Goal: Find specific page/section: Find specific page/section

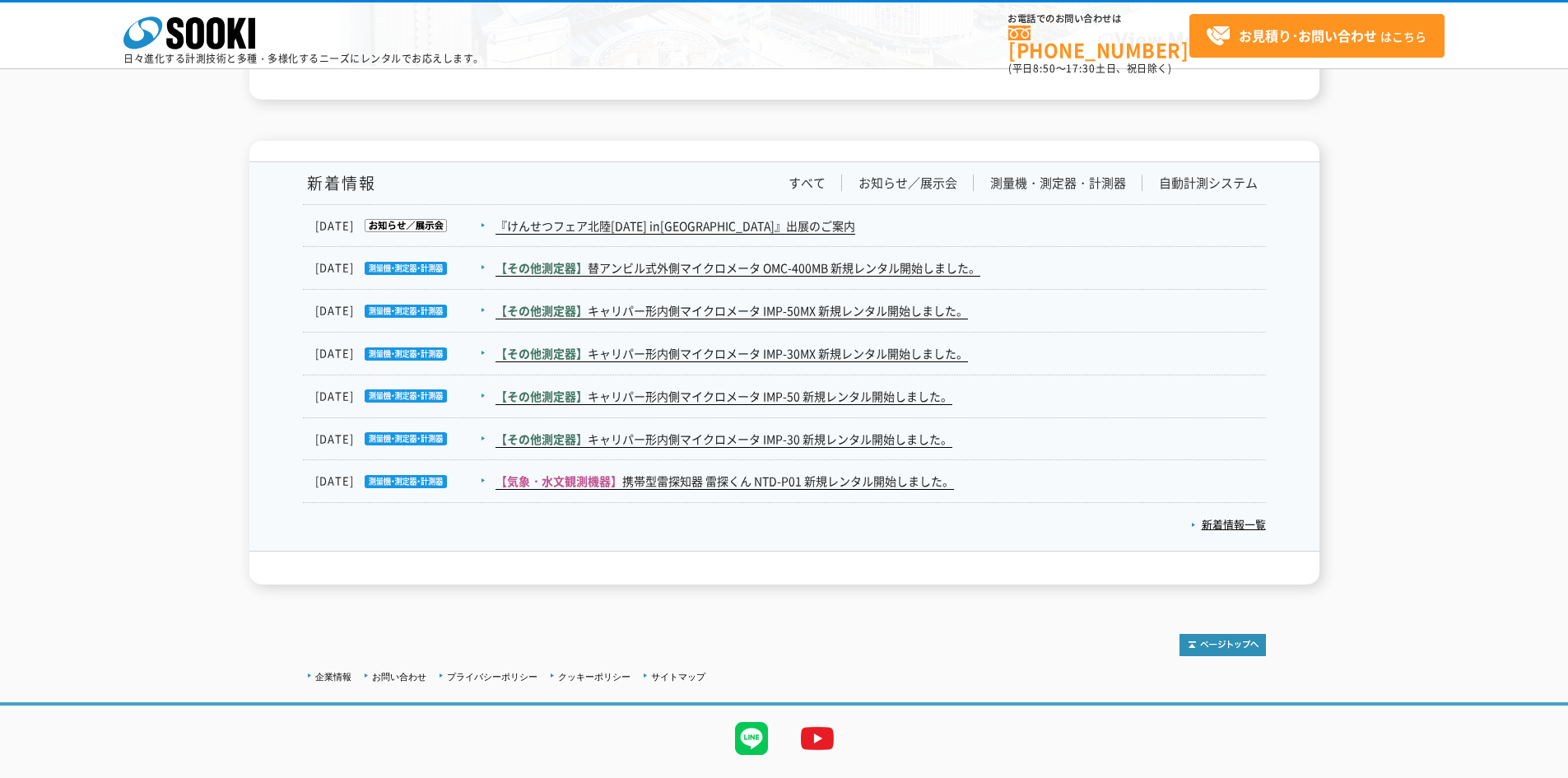
scroll to position [2675, 0]
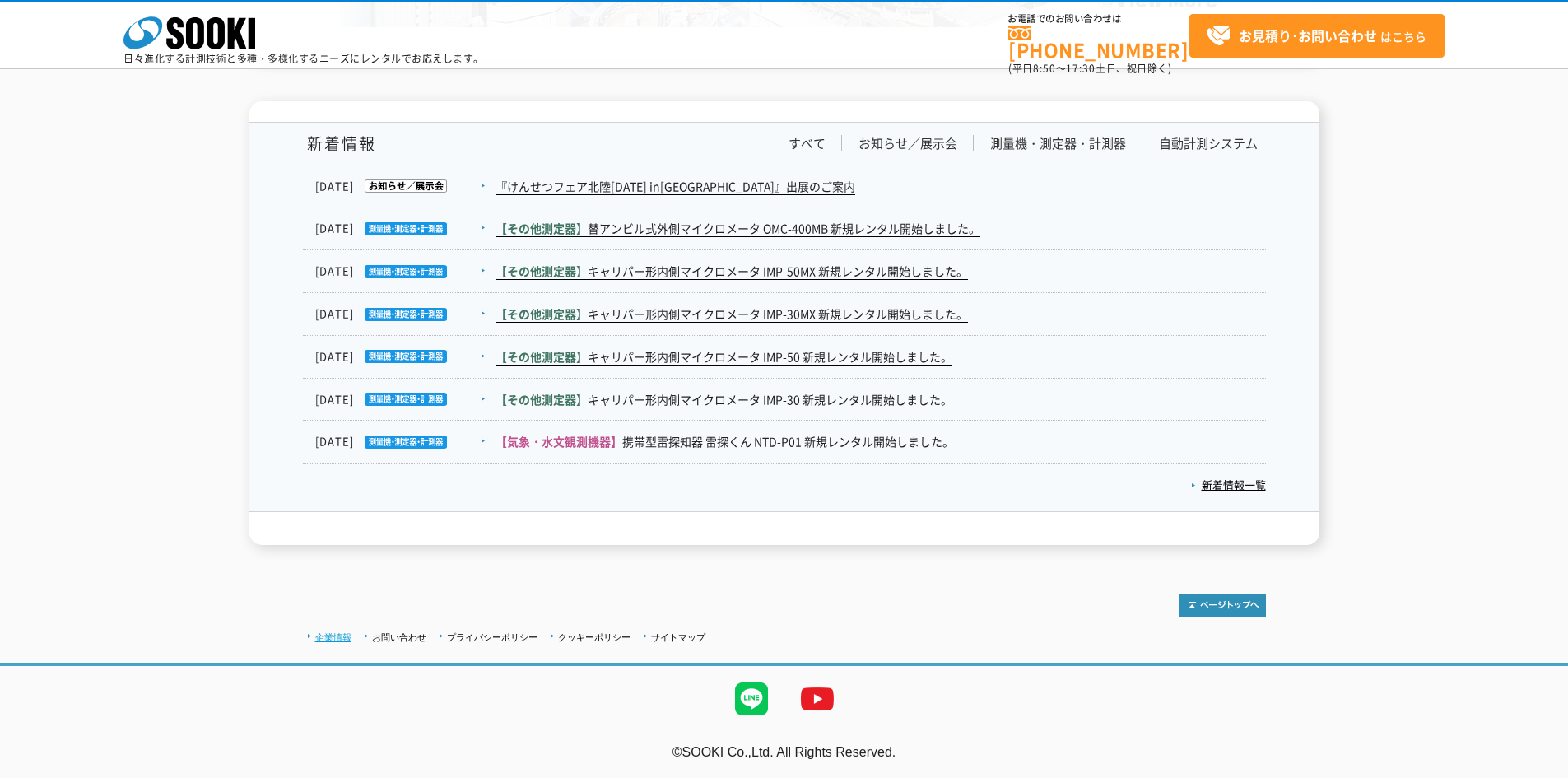
click at [331, 632] on link "企業情報" at bounding box center [333, 637] width 36 height 10
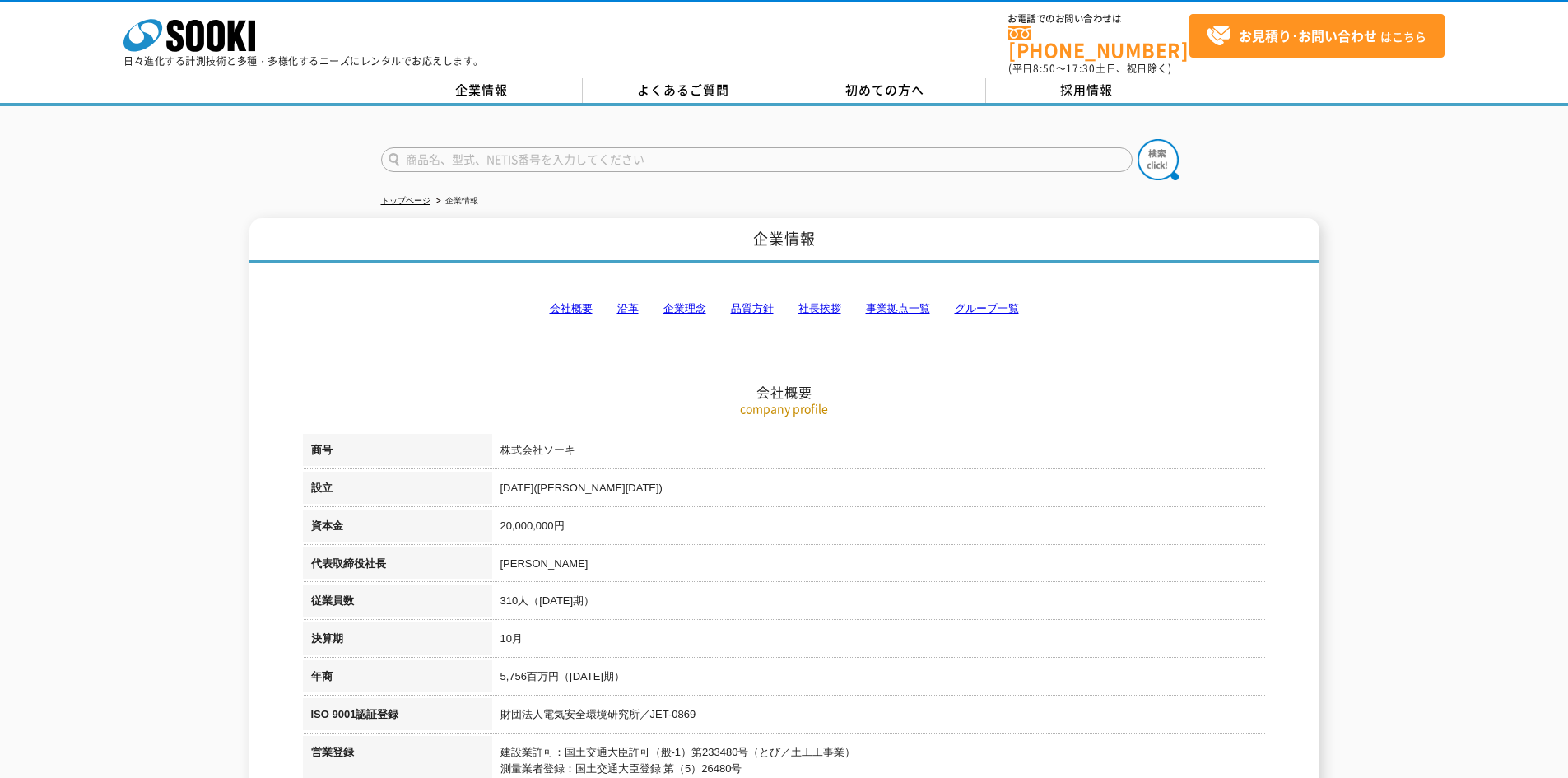
scroll to position [82, 0]
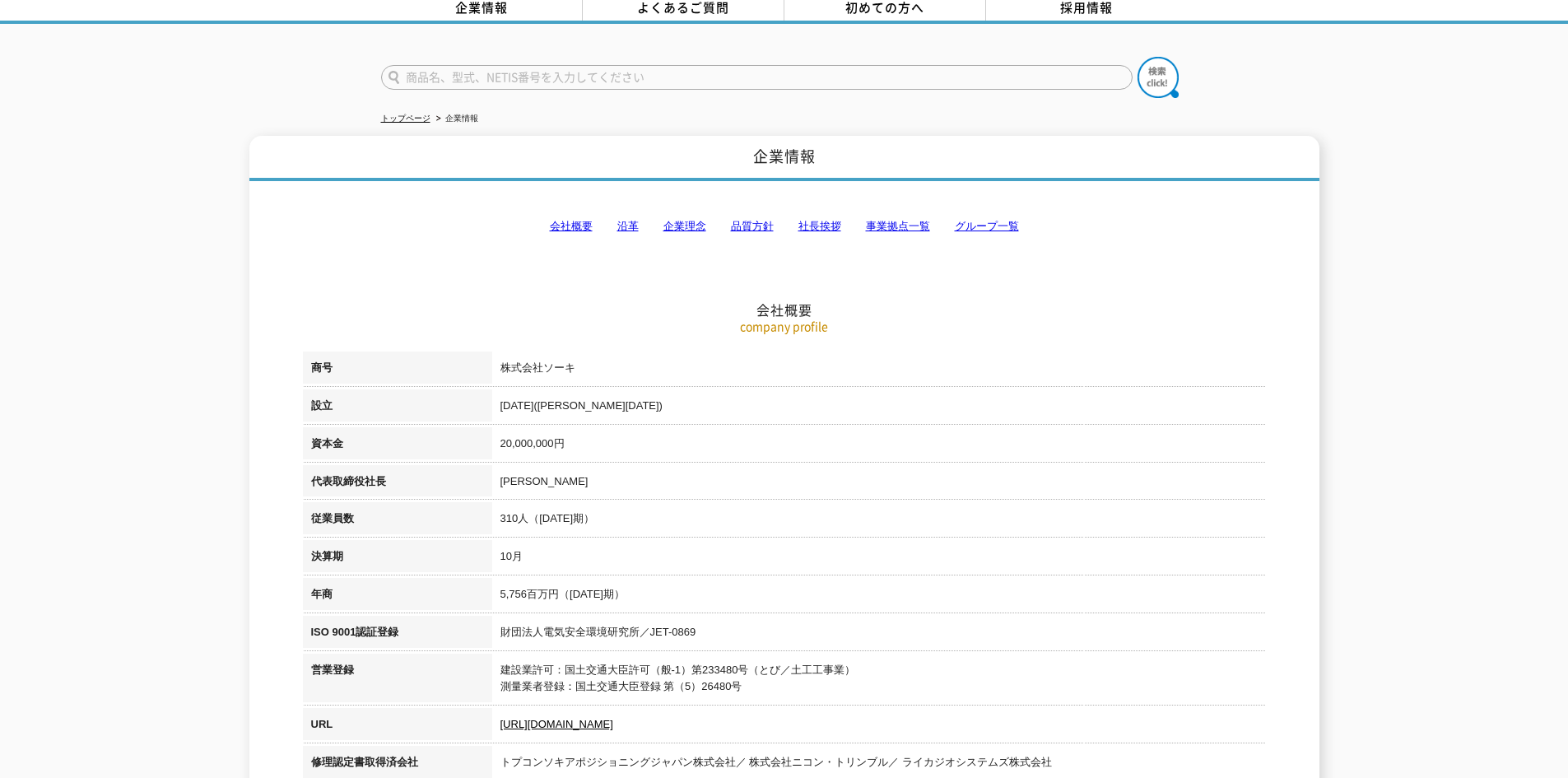
click at [899, 220] on link "事業拠点一覧" at bounding box center [898, 226] width 64 height 12
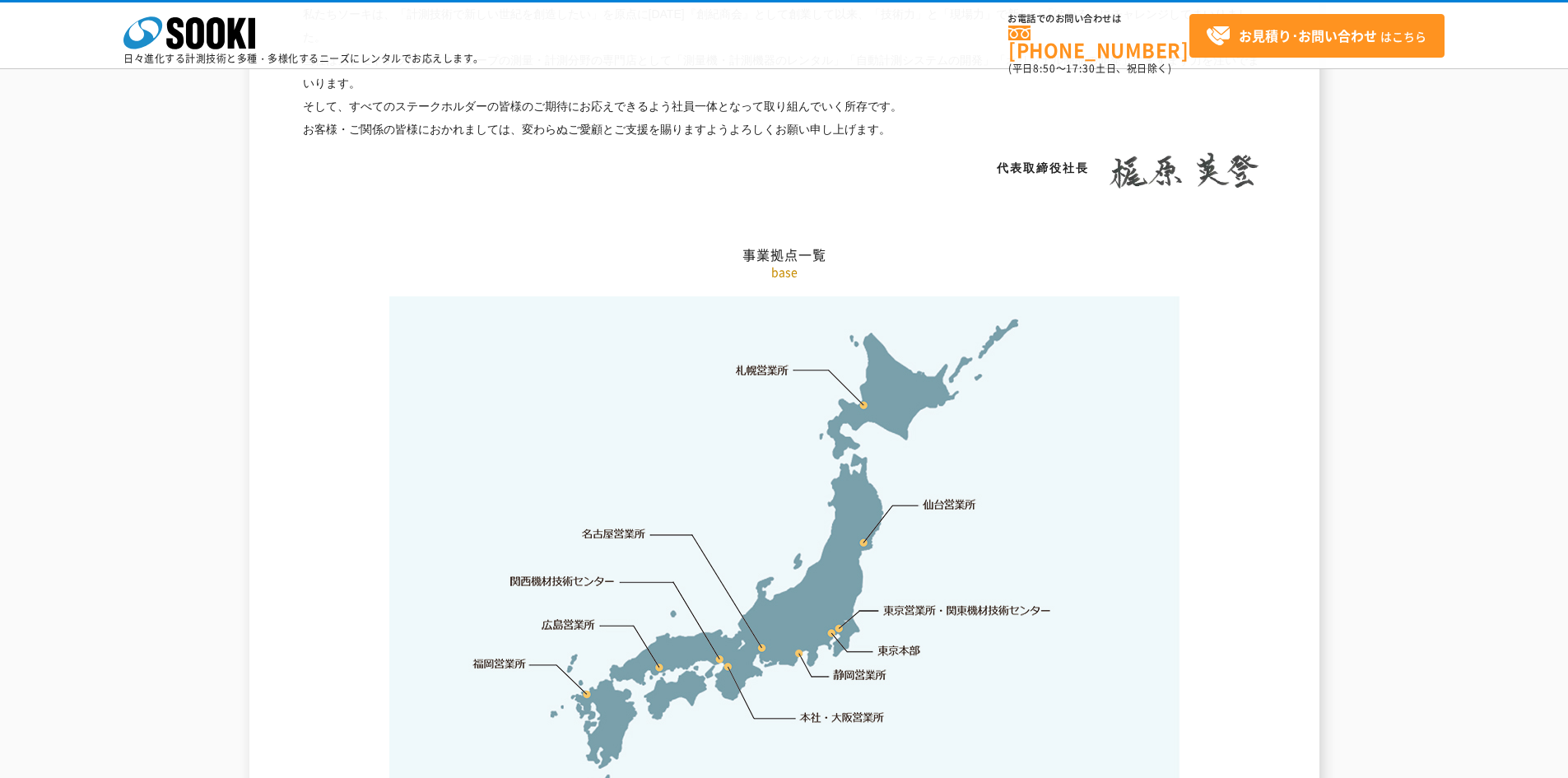
scroll to position [3307, 0]
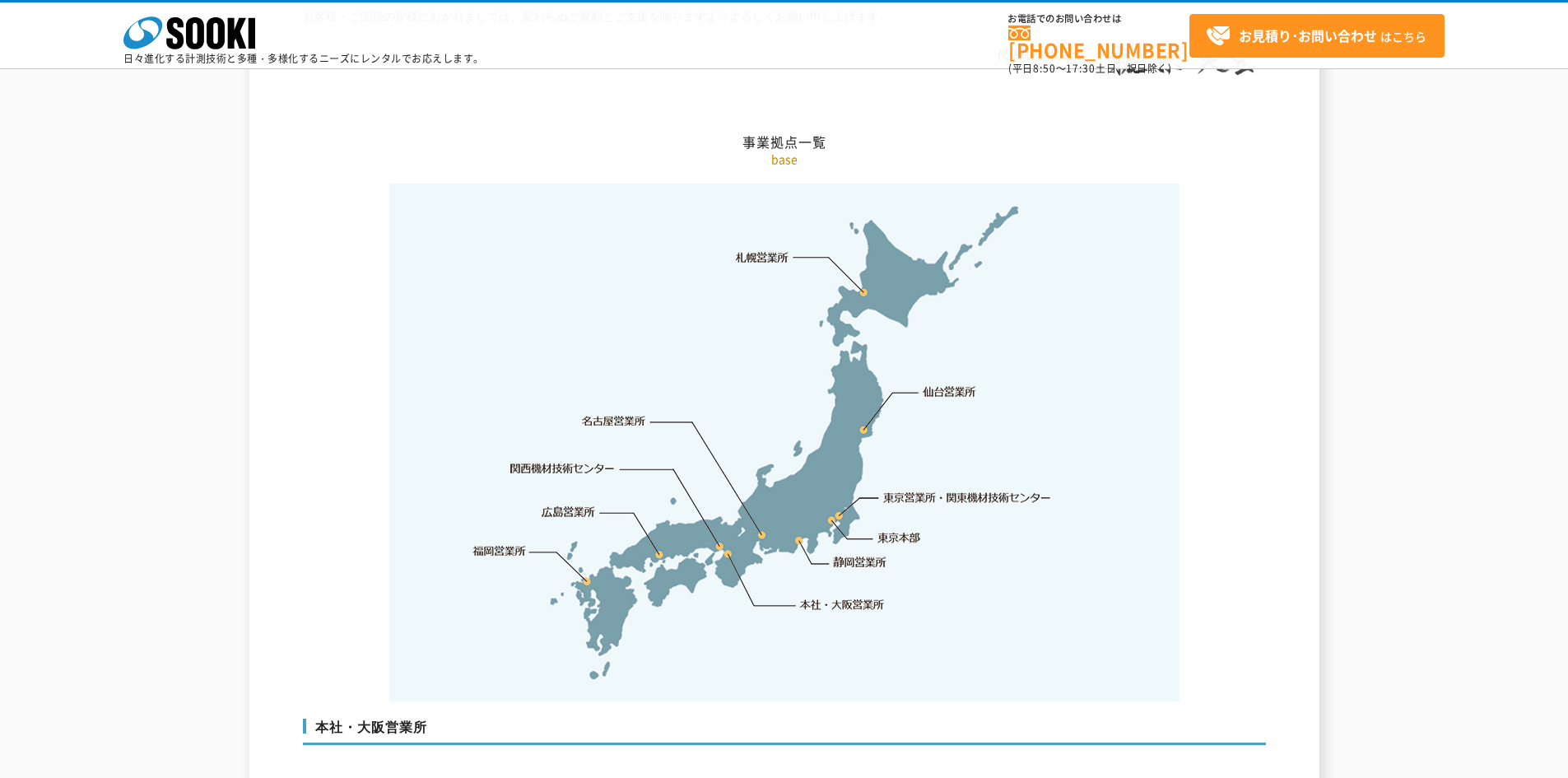
click at [552, 460] on link "関西機材技術センター" at bounding box center [562, 468] width 104 height 17
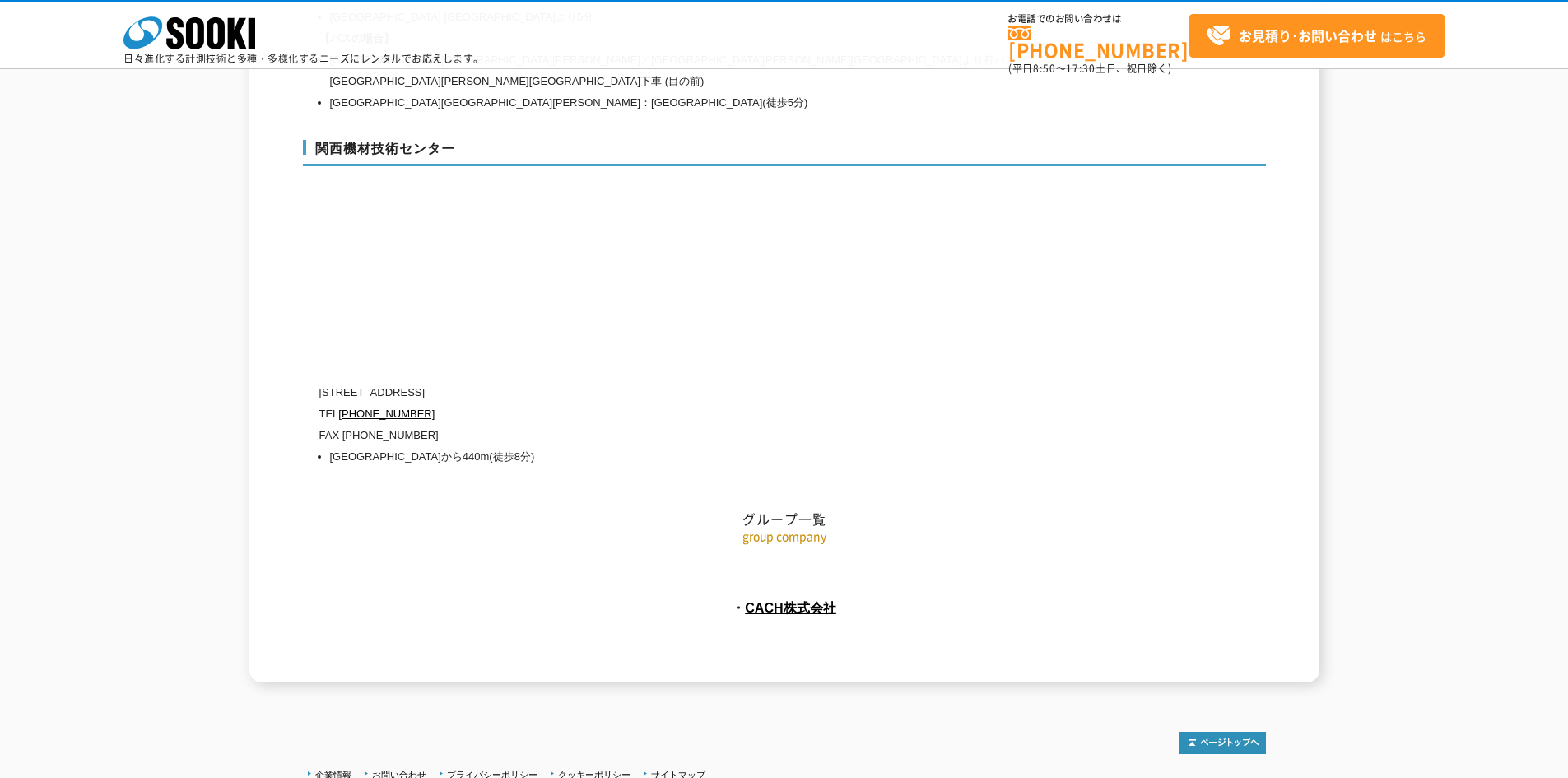
scroll to position [7289, 0]
